Goal: Information Seeking & Learning: Learn about a topic

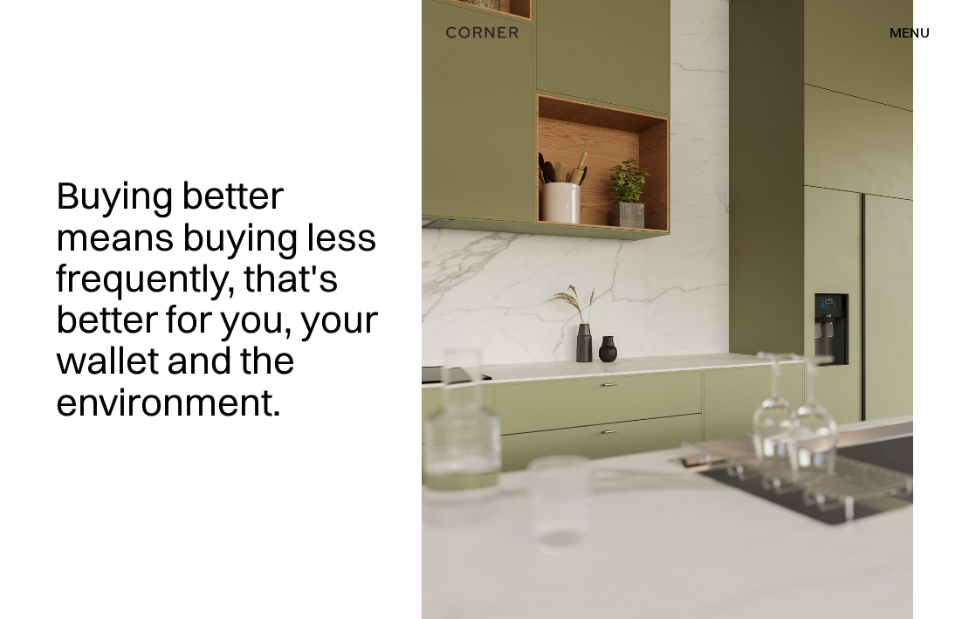
click at [906, 32] on div "menu" at bounding box center [909, 32] width 40 height 14
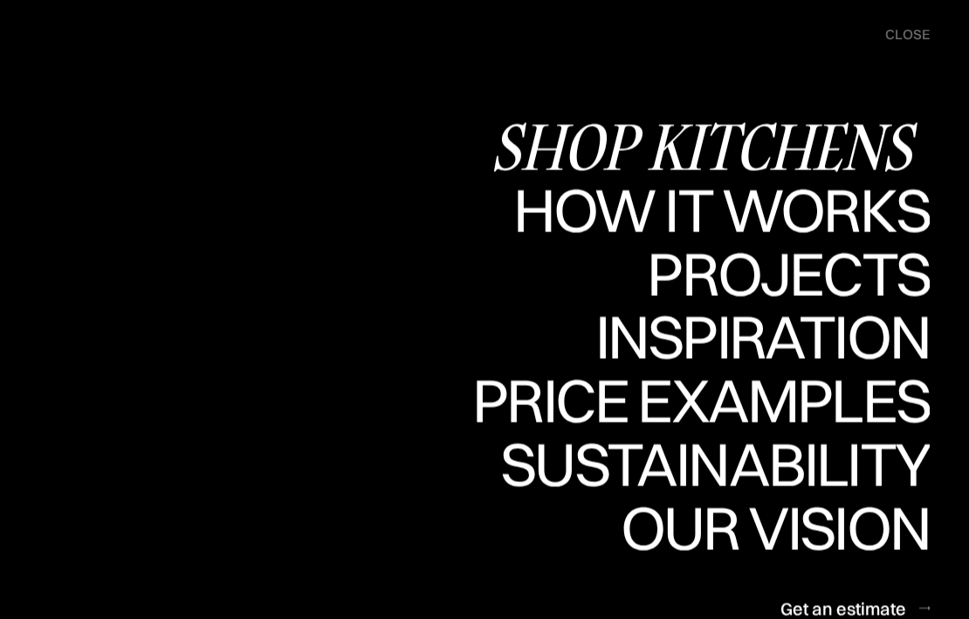
click at [798, 139] on div "Shop Kitchens" at bounding box center [710, 146] width 439 height 61
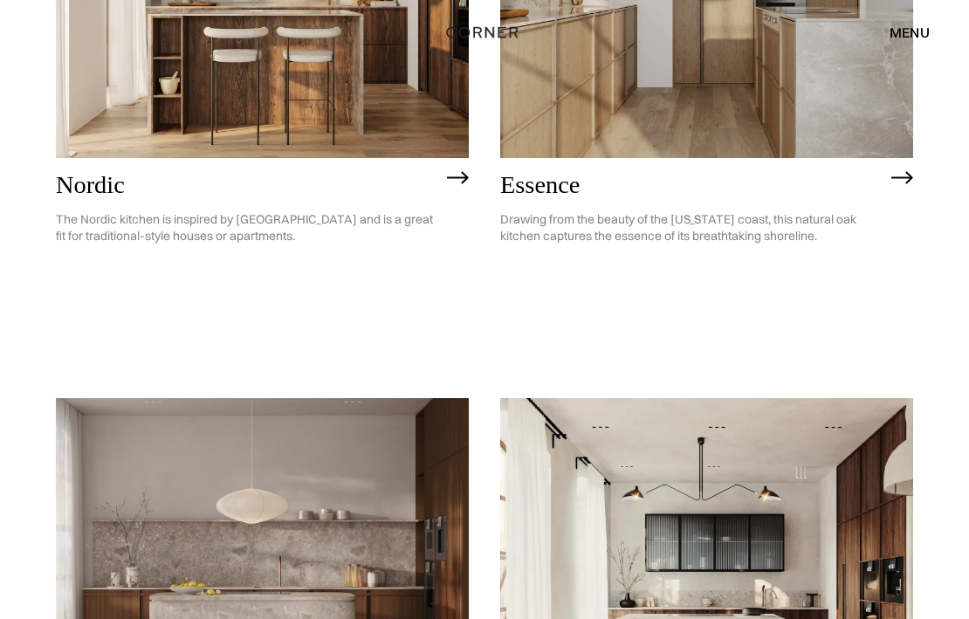
scroll to position [327, 0]
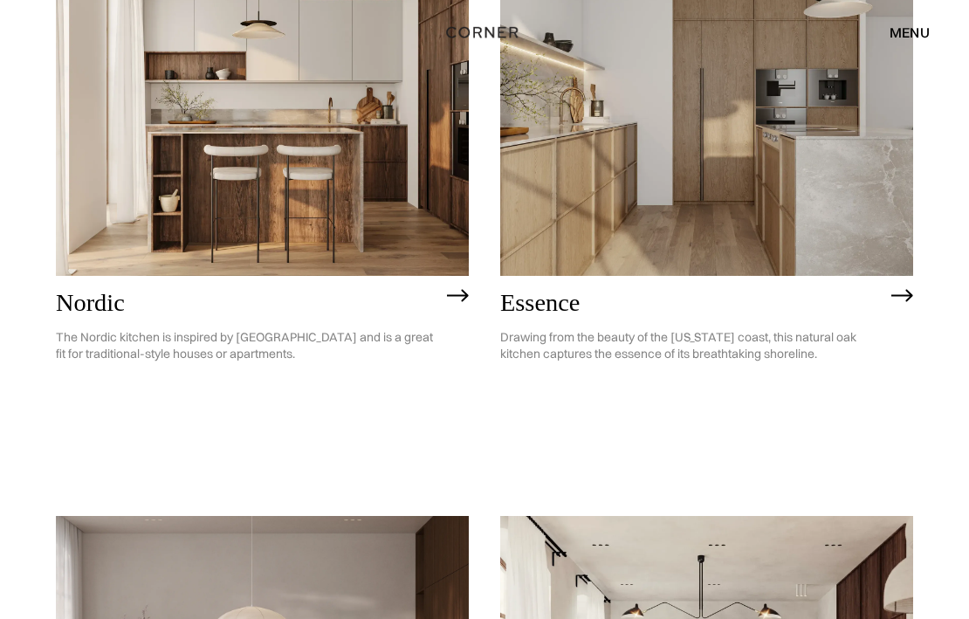
click at [645, 220] on img at bounding box center [706, 110] width 413 height 330
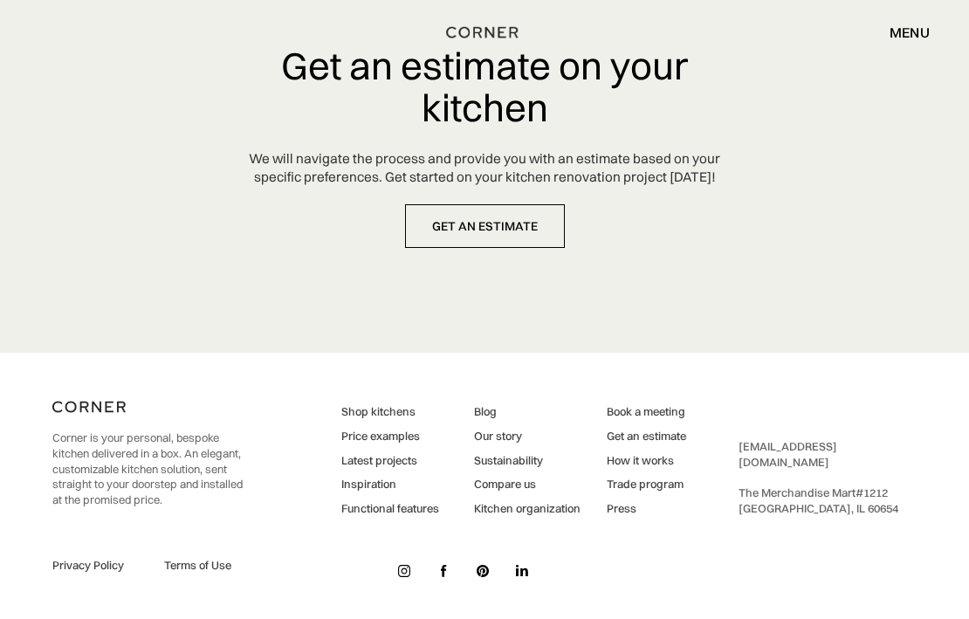
scroll to position [7819, 0]
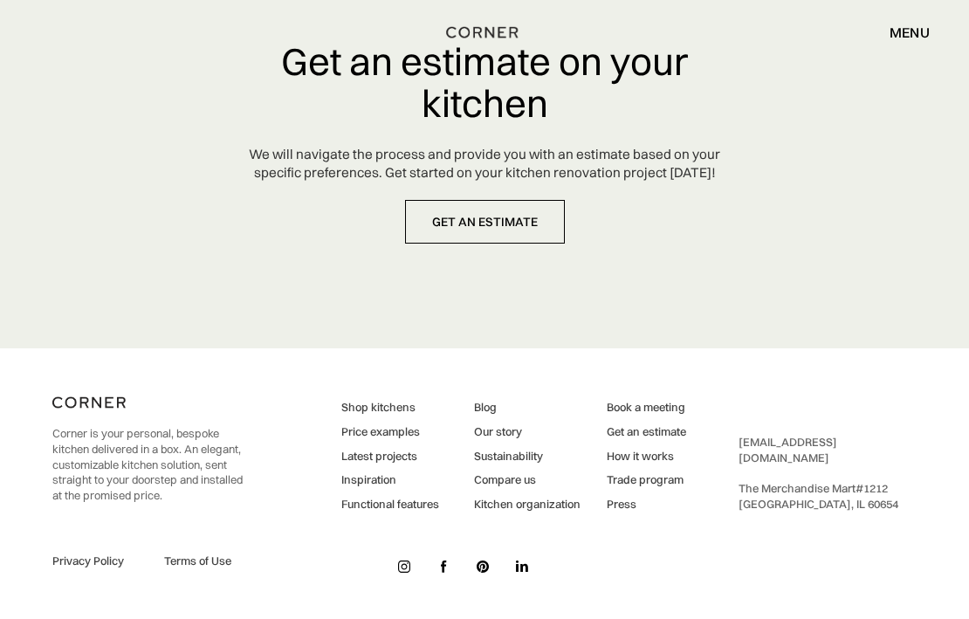
click at [629, 480] on link "Trade program" at bounding box center [646, 480] width 79 height 16
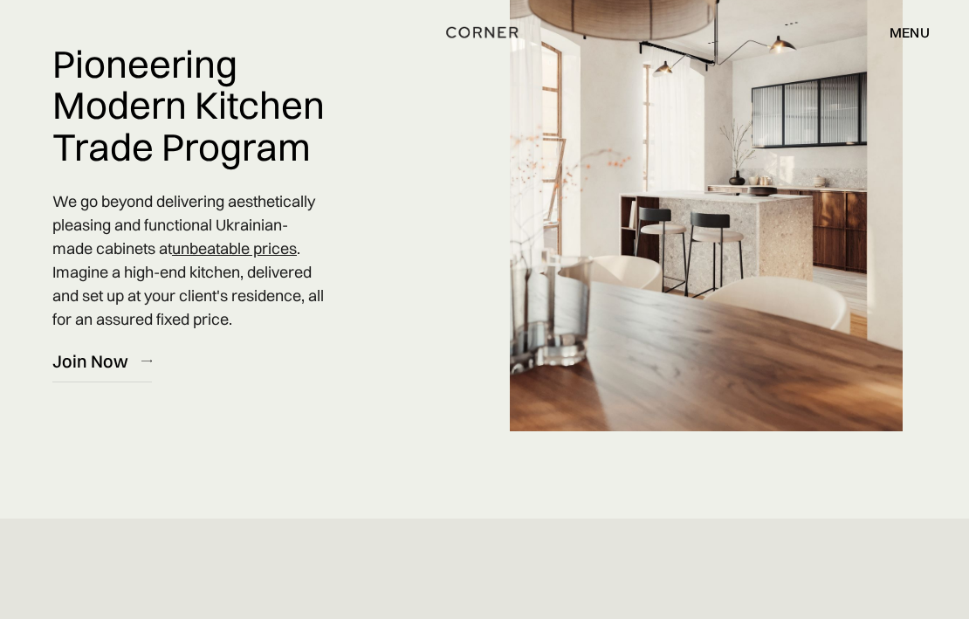
scroll to position [91, 0]
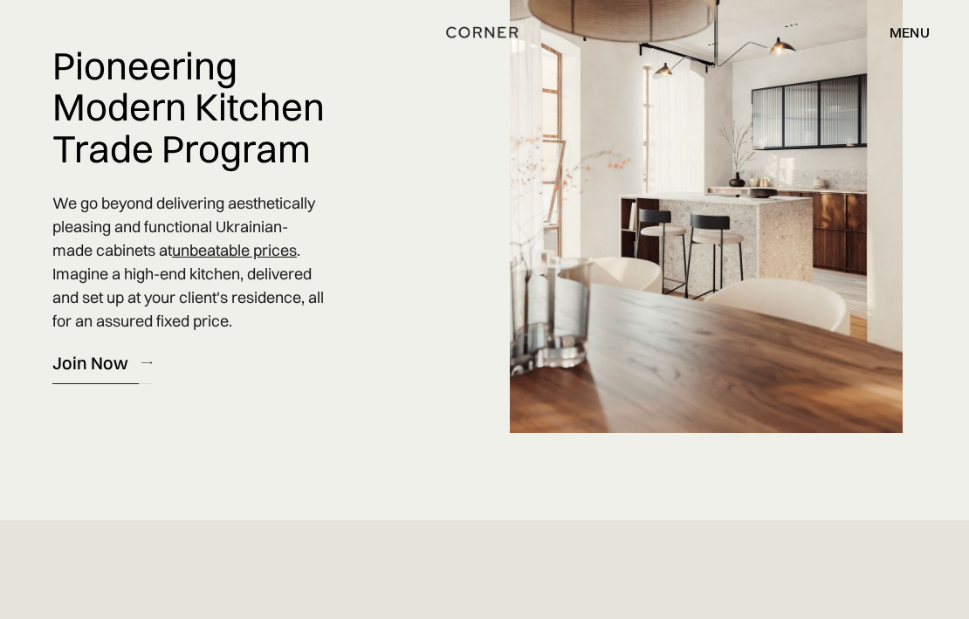
click at [94, 365] on div "Join Now" at bounding box center [90, 363] width 76 height 24
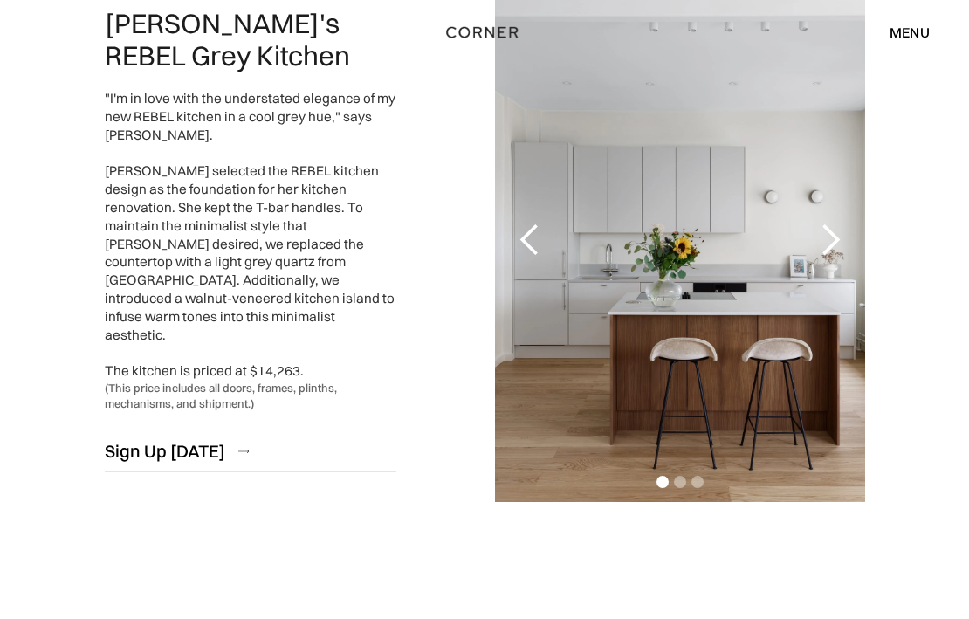
scroll to position [3268, 0]
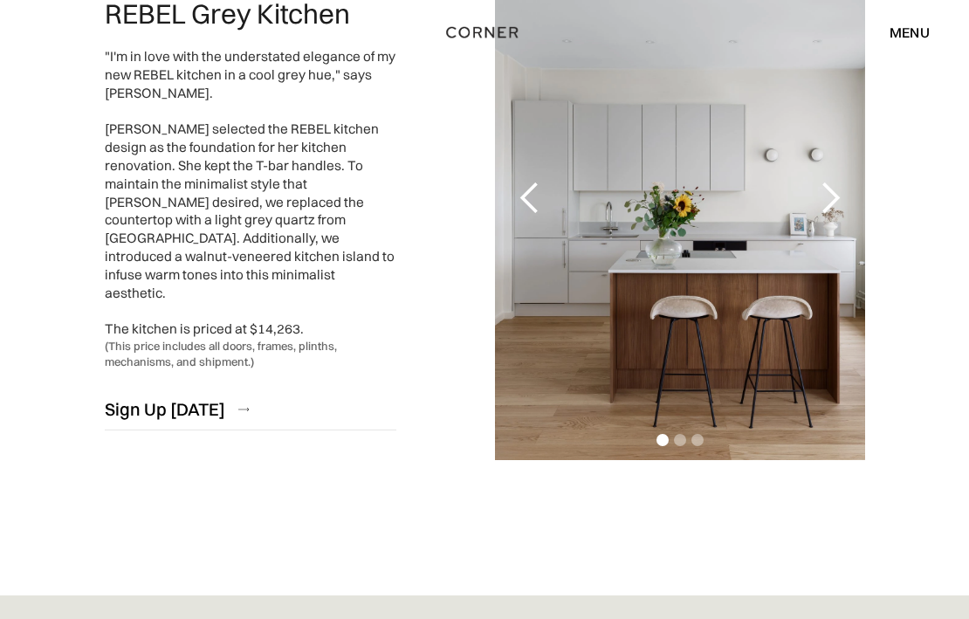
click at [840, 192] on div "next slide" at bounding box center [830, 198] width 35 height 35
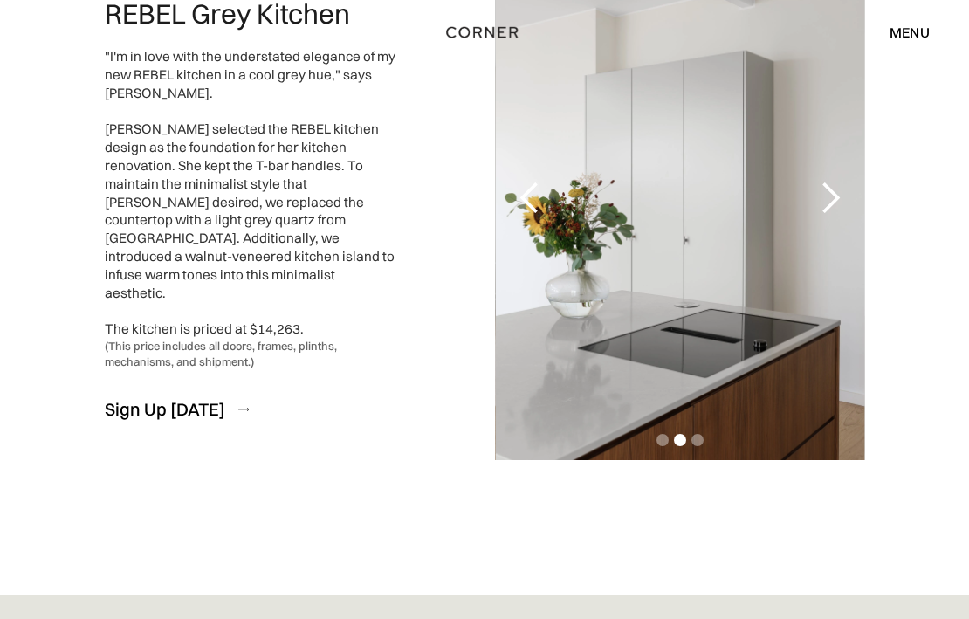
click at [840, 192] on div "next slide" at bounding box center [830, 198] width 35 height 35
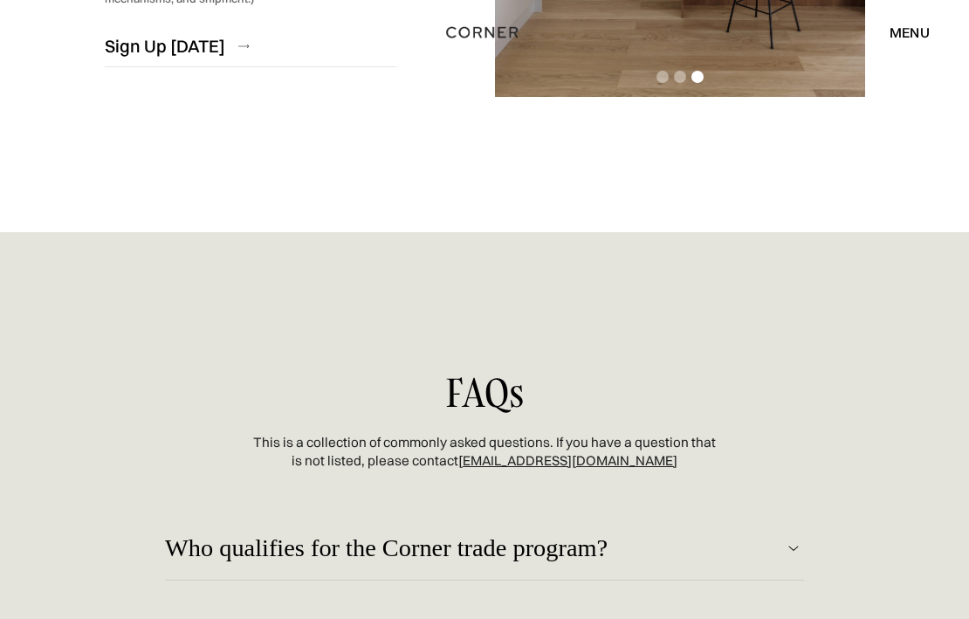
scroll to position [3947, 0]
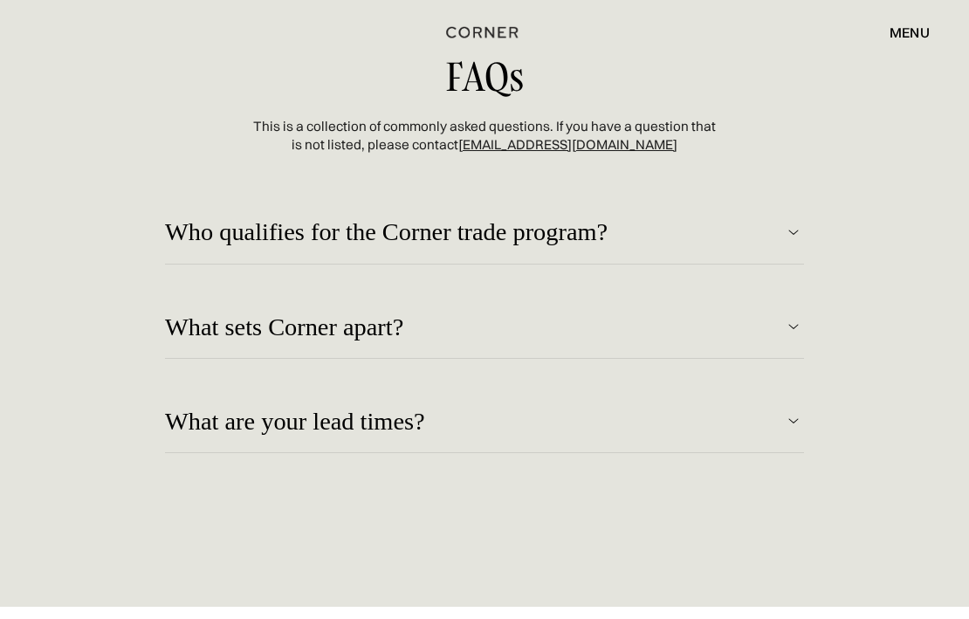
click at [785, 226] on img at bounding box center [793, 232] width 21 height 21
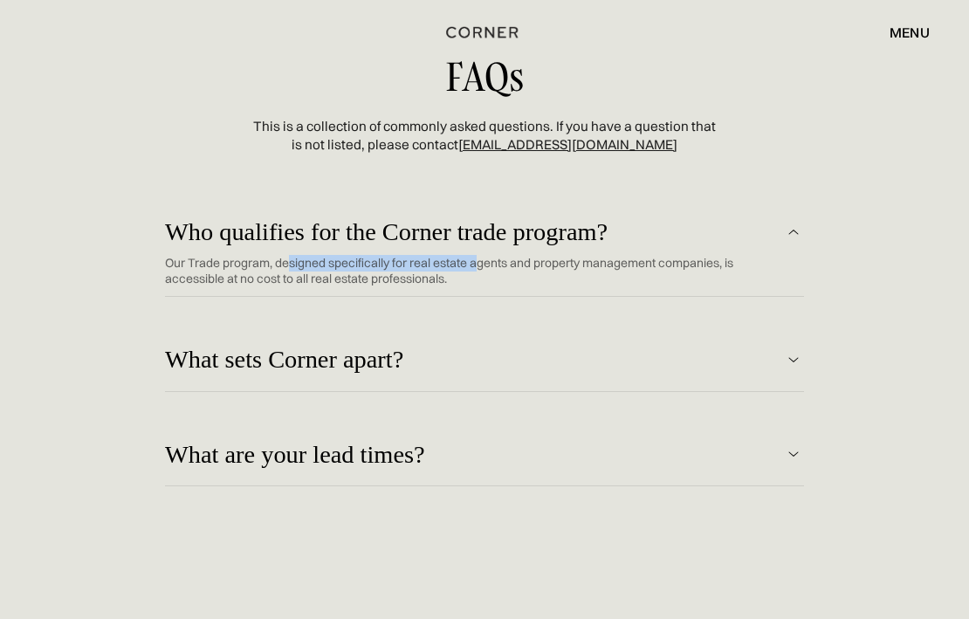
drag, startPoint x: 288, startPoint y: 255, endPoint x: 477, endPoint y: 264, distance: 189.6
click at [477, 264] on p "Our Trade program, designed specifically for real estate agents and property ma…" at bounding box center [471, 271] width 613 height 33
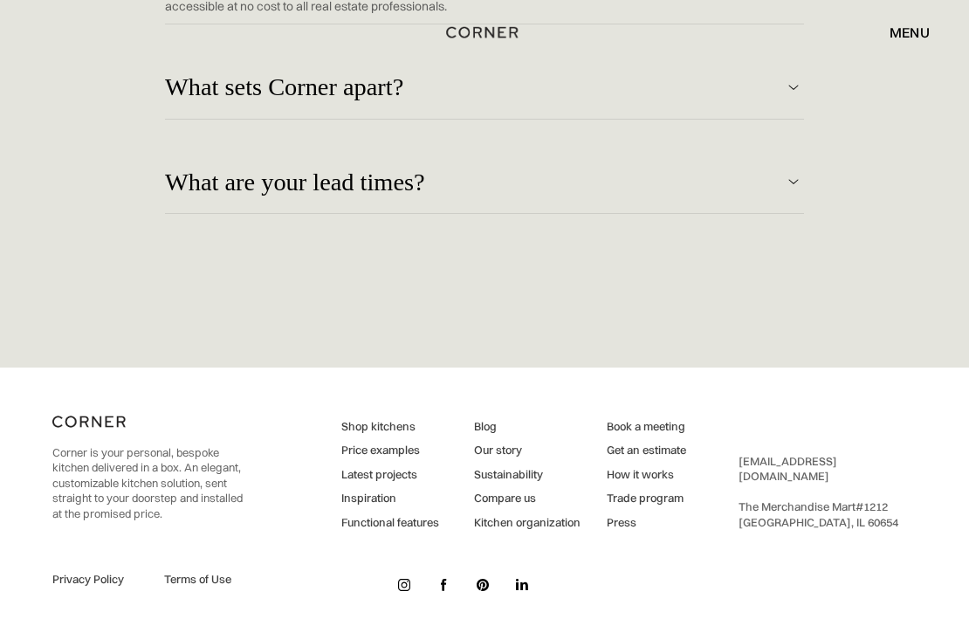
scroll to position [4237, 0]
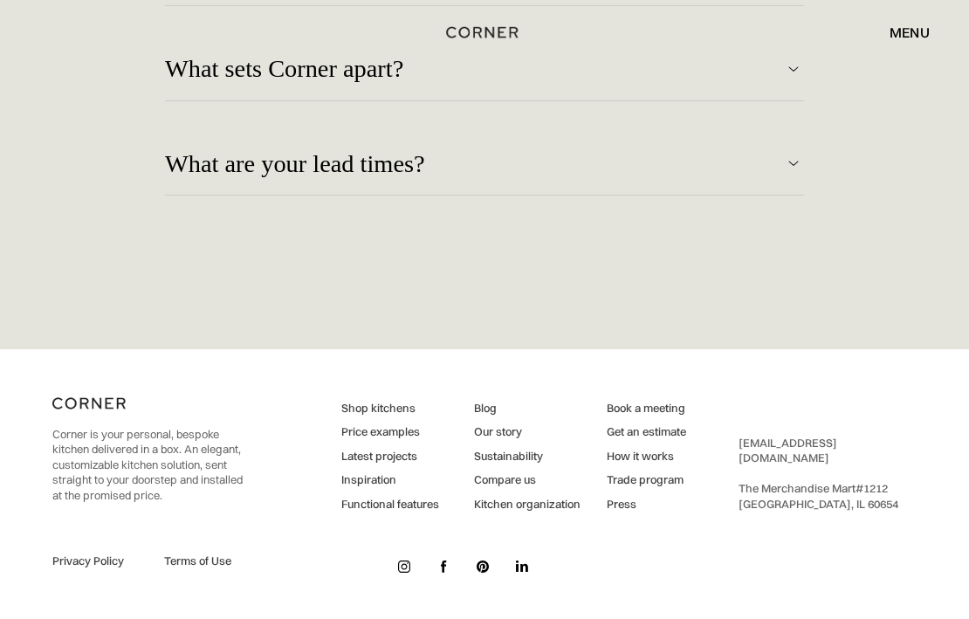
click at [363, 500] on link "Functional features" at bounding box center [390, 505] width 98 height 16
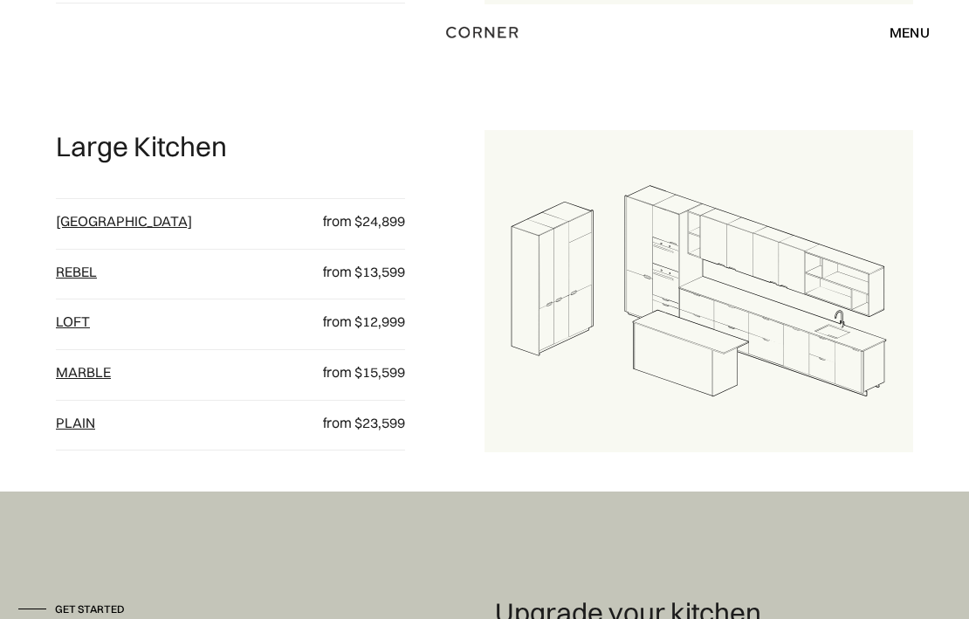
scroll to position [703, 0]
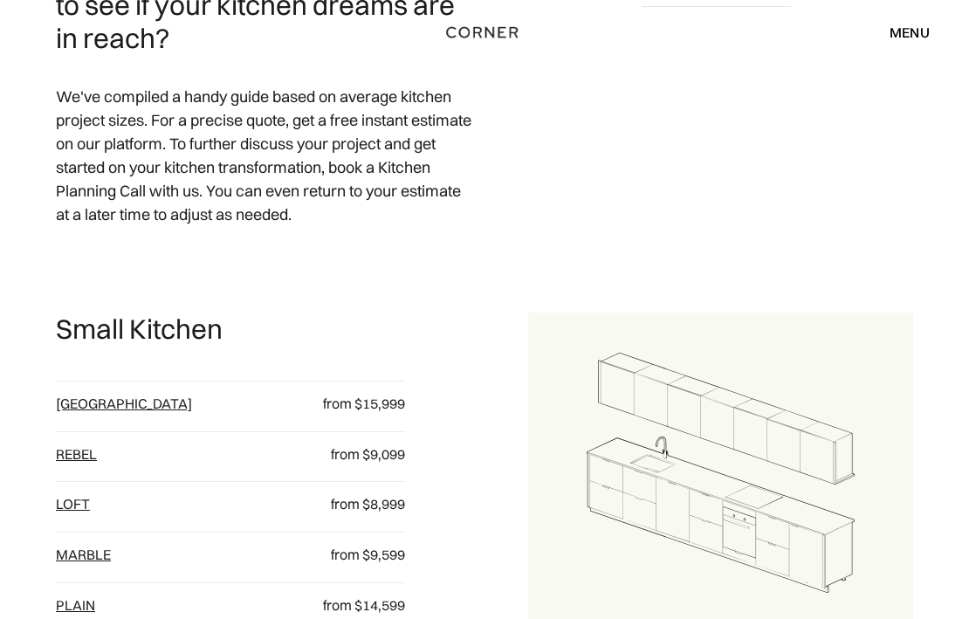
click at [93, 409] on link "[GEOGRAPHIC_DATA]" at bounding box center [124, 403] width 136 height 17
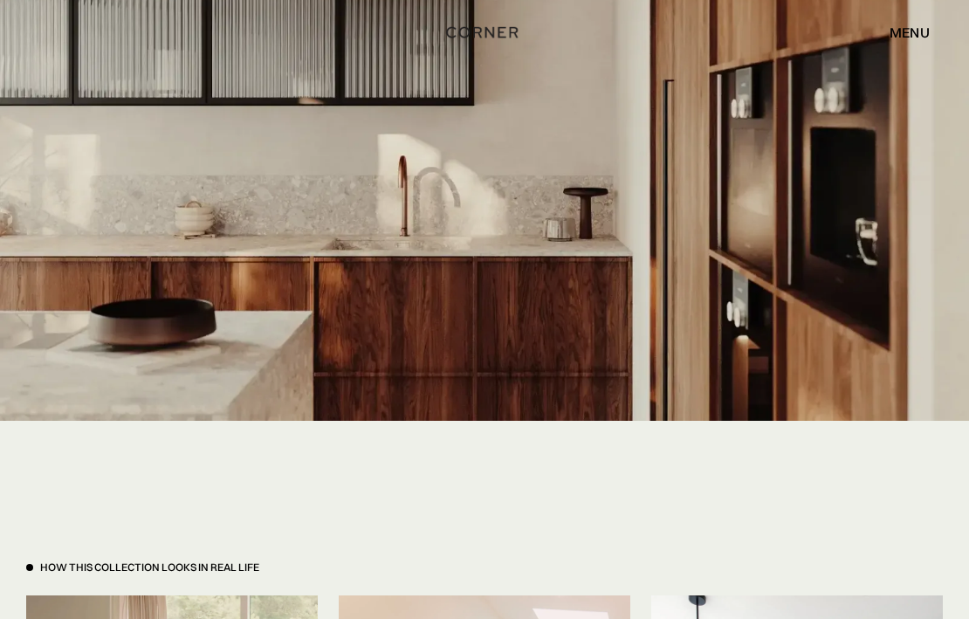
scroll to position [3353, 0]
